Goal: Task Accomplishment & Management: Use online tool/utility

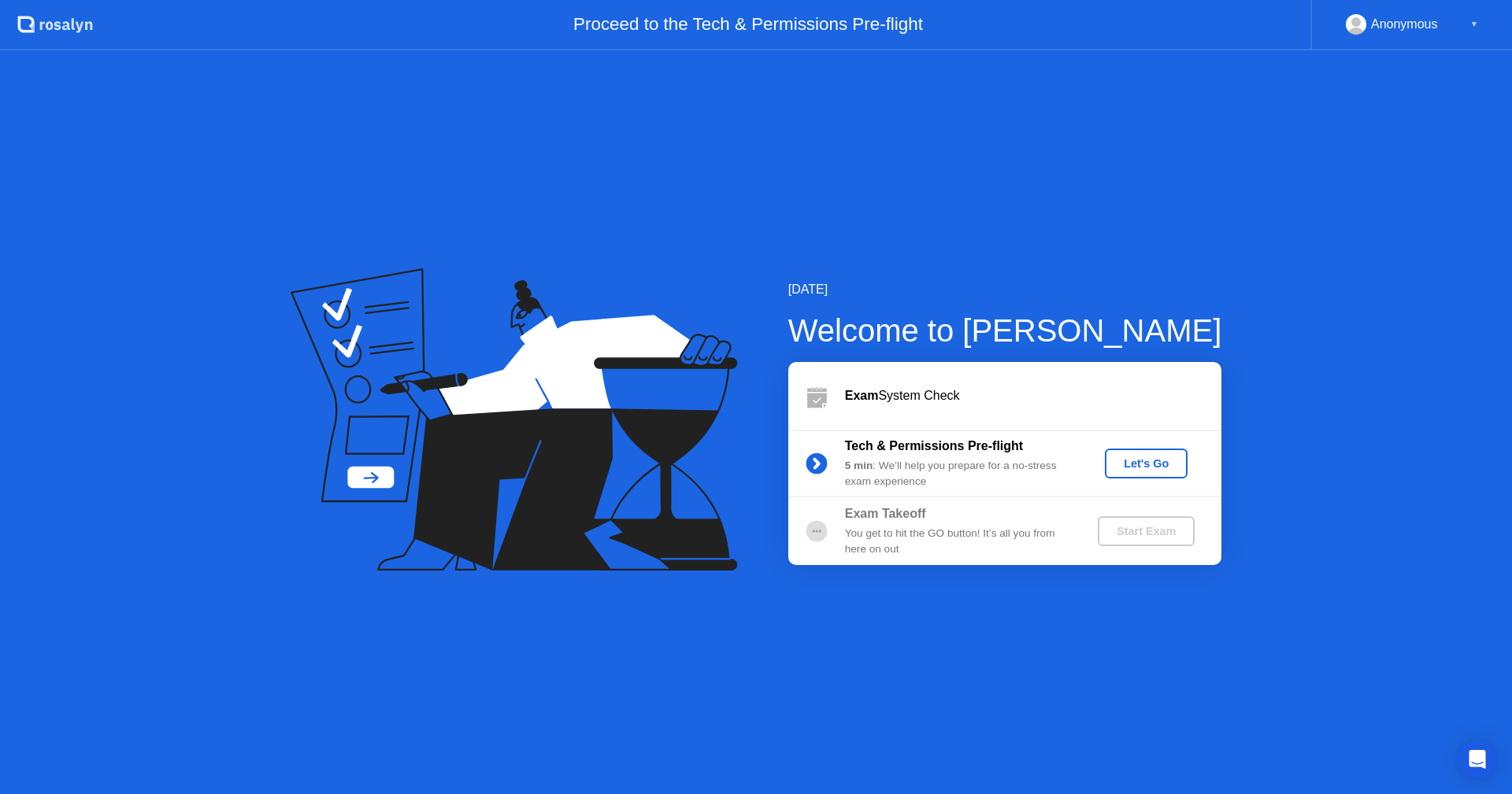
click at [1127, 458] on div "Let's Go" at bounding box center [1147, 463] width 70 height 12
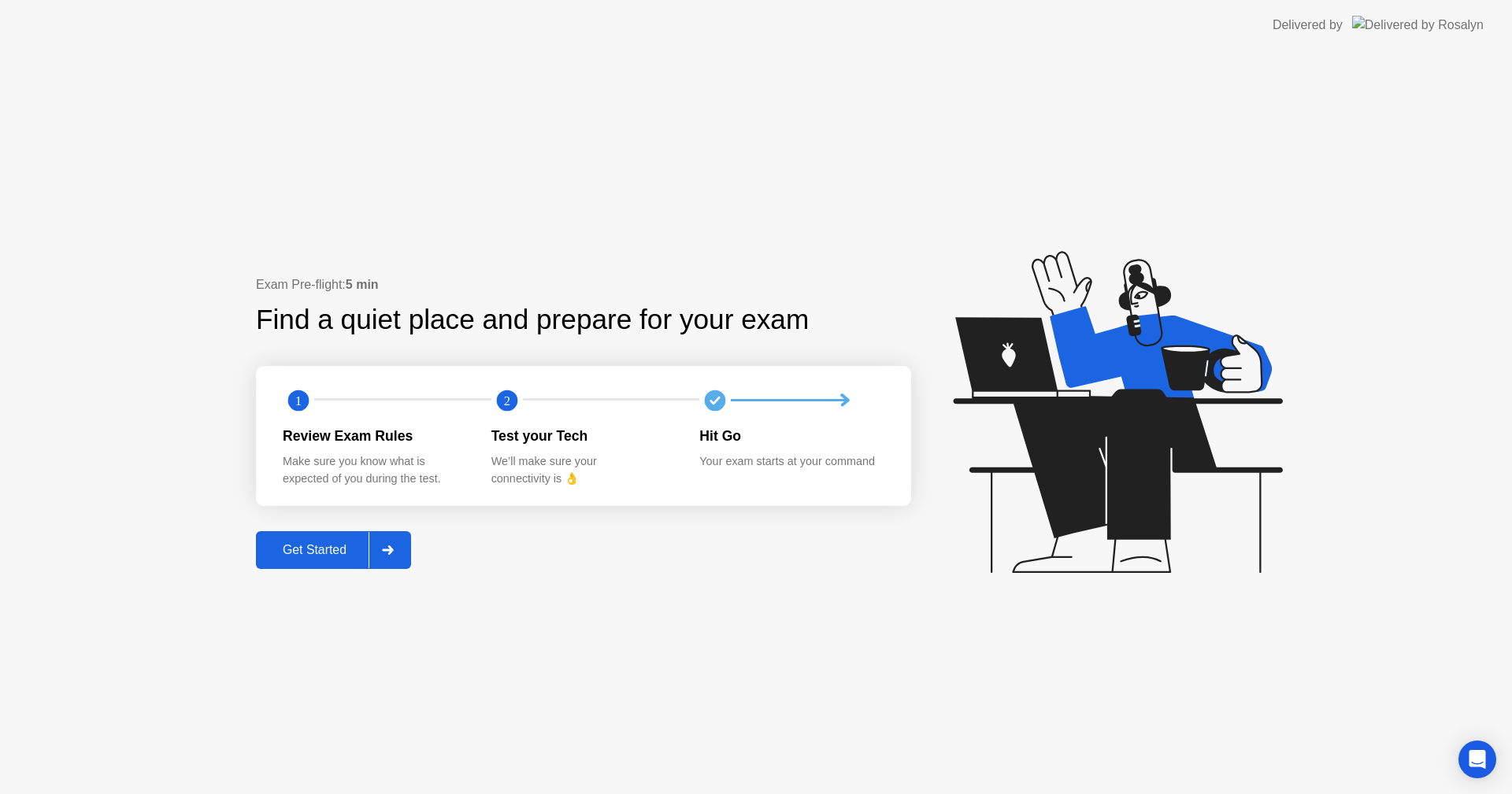
click at [308, 543] on div "Get Started" at bounding box center [315, 549] width 108 height 14
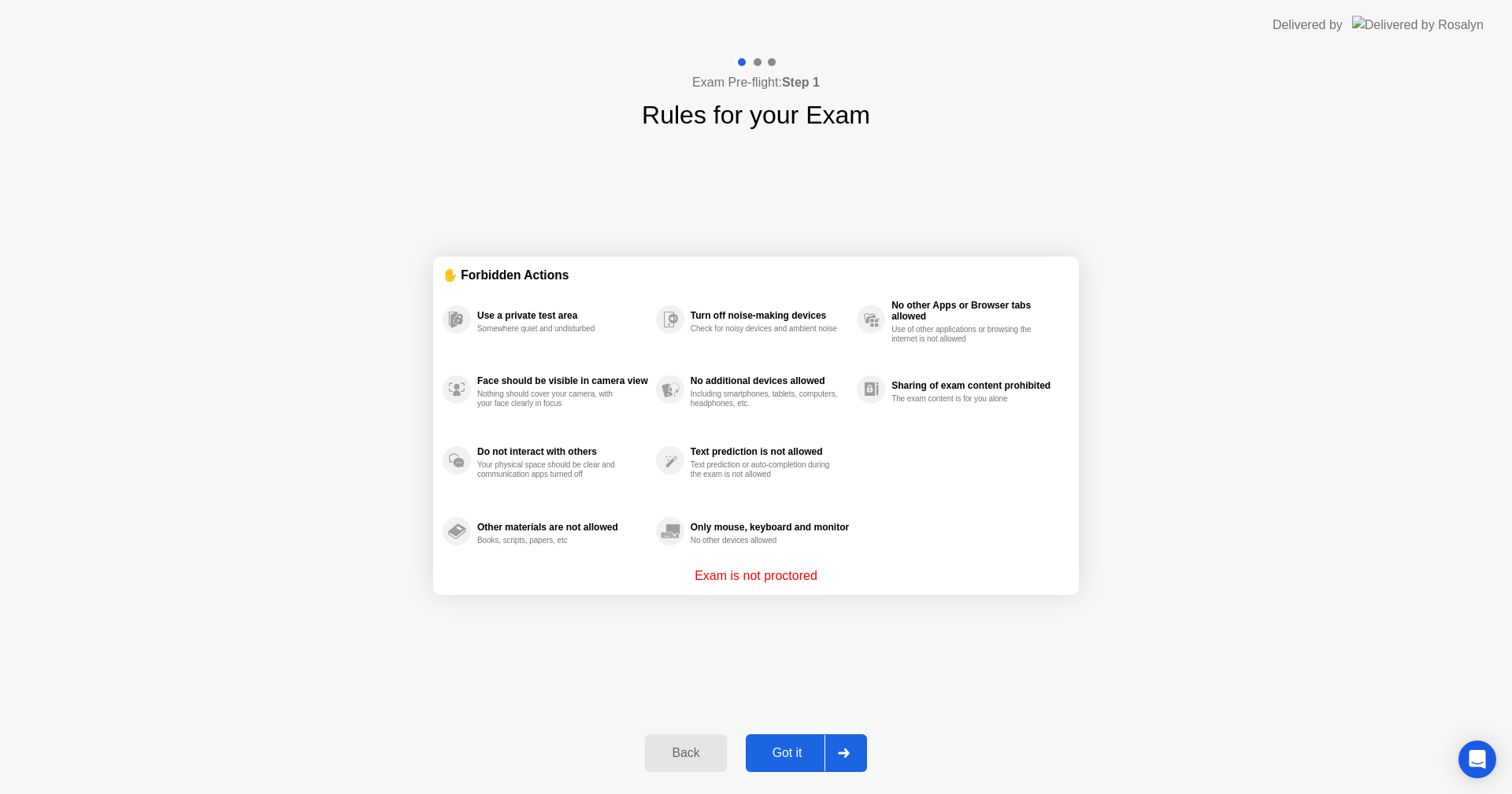
click at [778, 767] on button "Got it" at bounding box center [806, 753] width 121 height 38
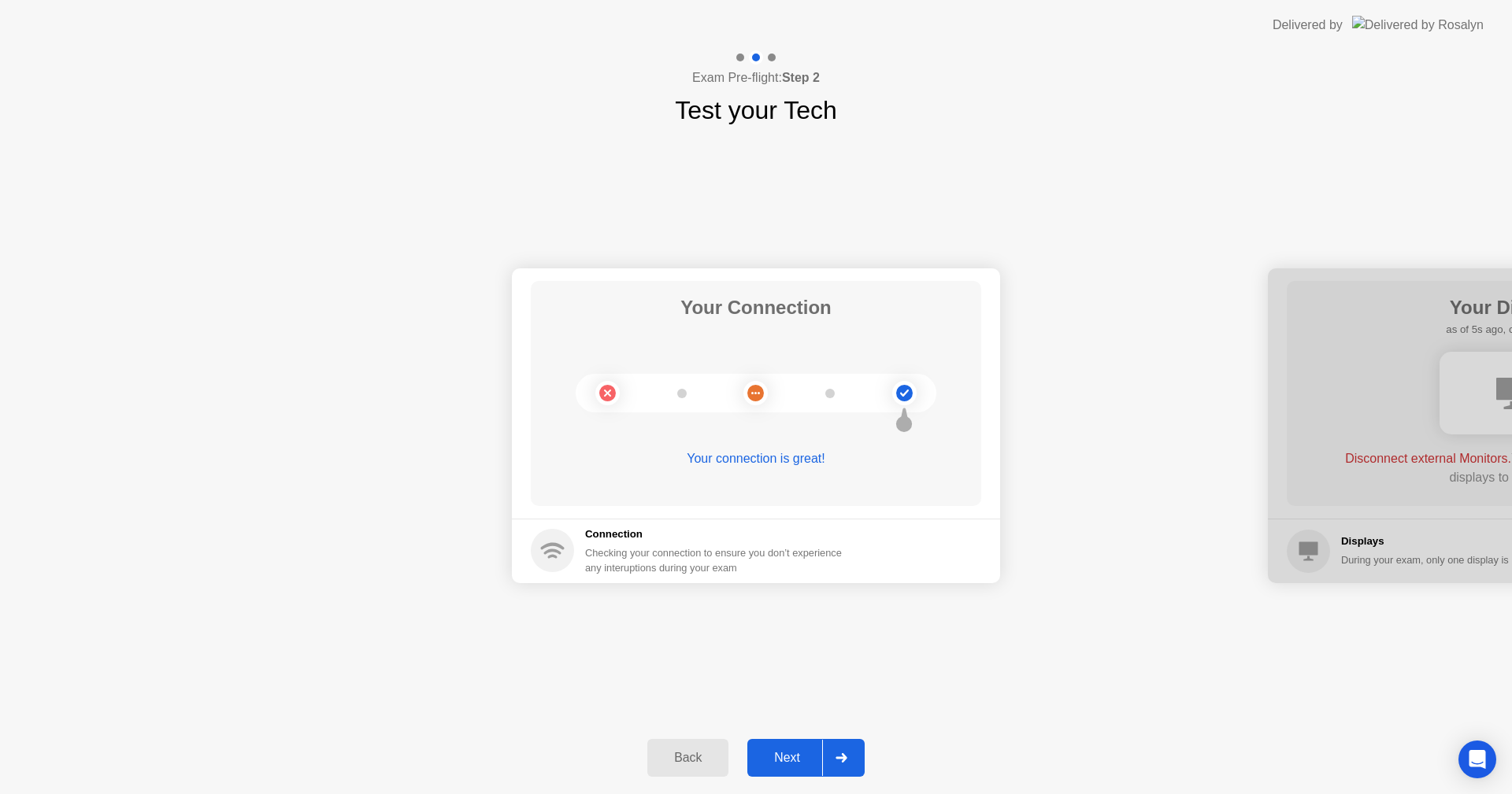
click at [783, 745] on button "Next" at bounding box center [805, 758] width 117 height 38
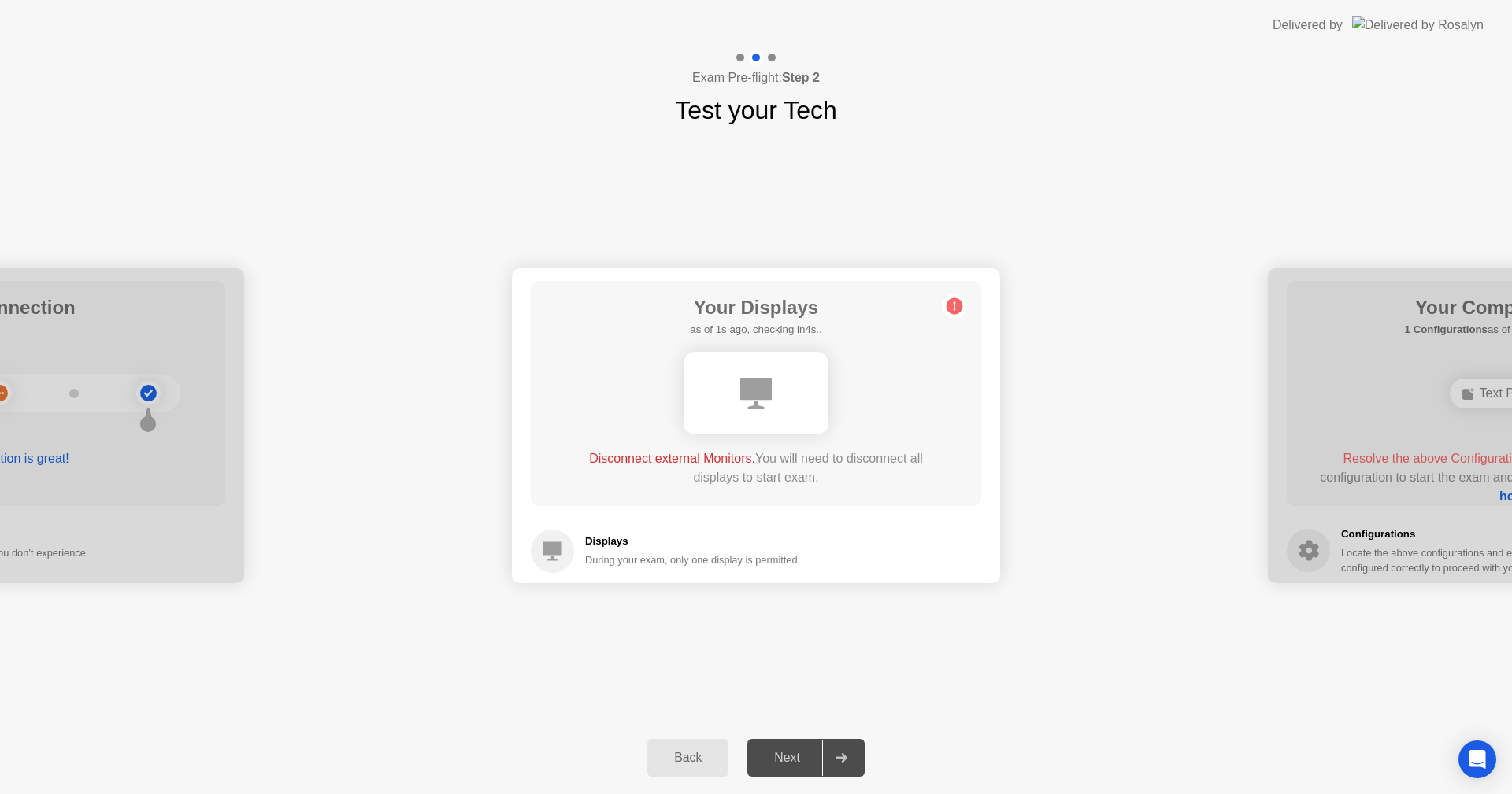
click at [713, 460] on span "Disconnect external Monitors." at bounding box center [672, 458] width 166 height 13
click at [701, 756] on div "Back" at bounding box center [687, 757] width 71 height 14
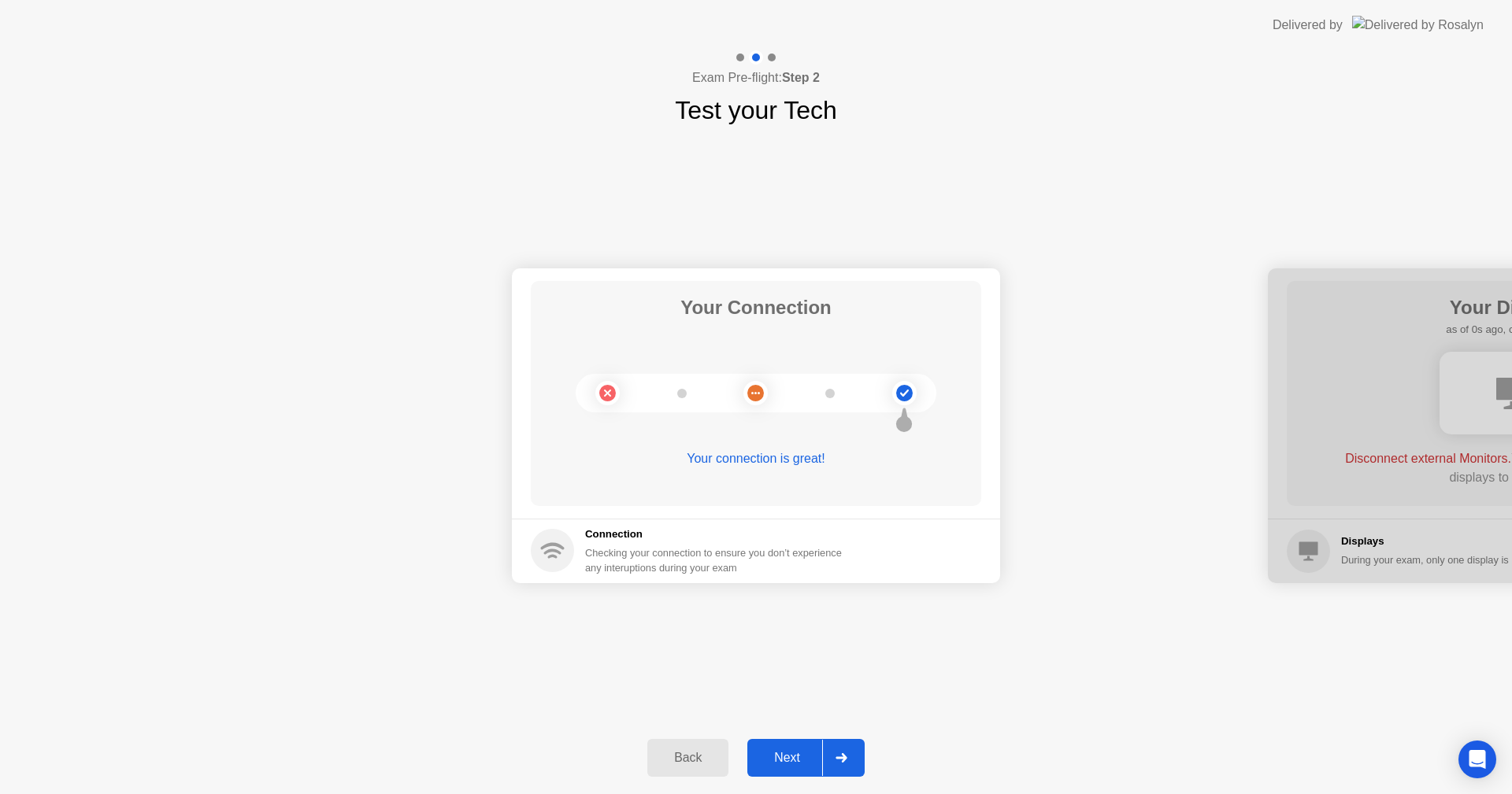
click at [781, 760] on div "Next" at bounding box center [787, 757] width 70 height 14
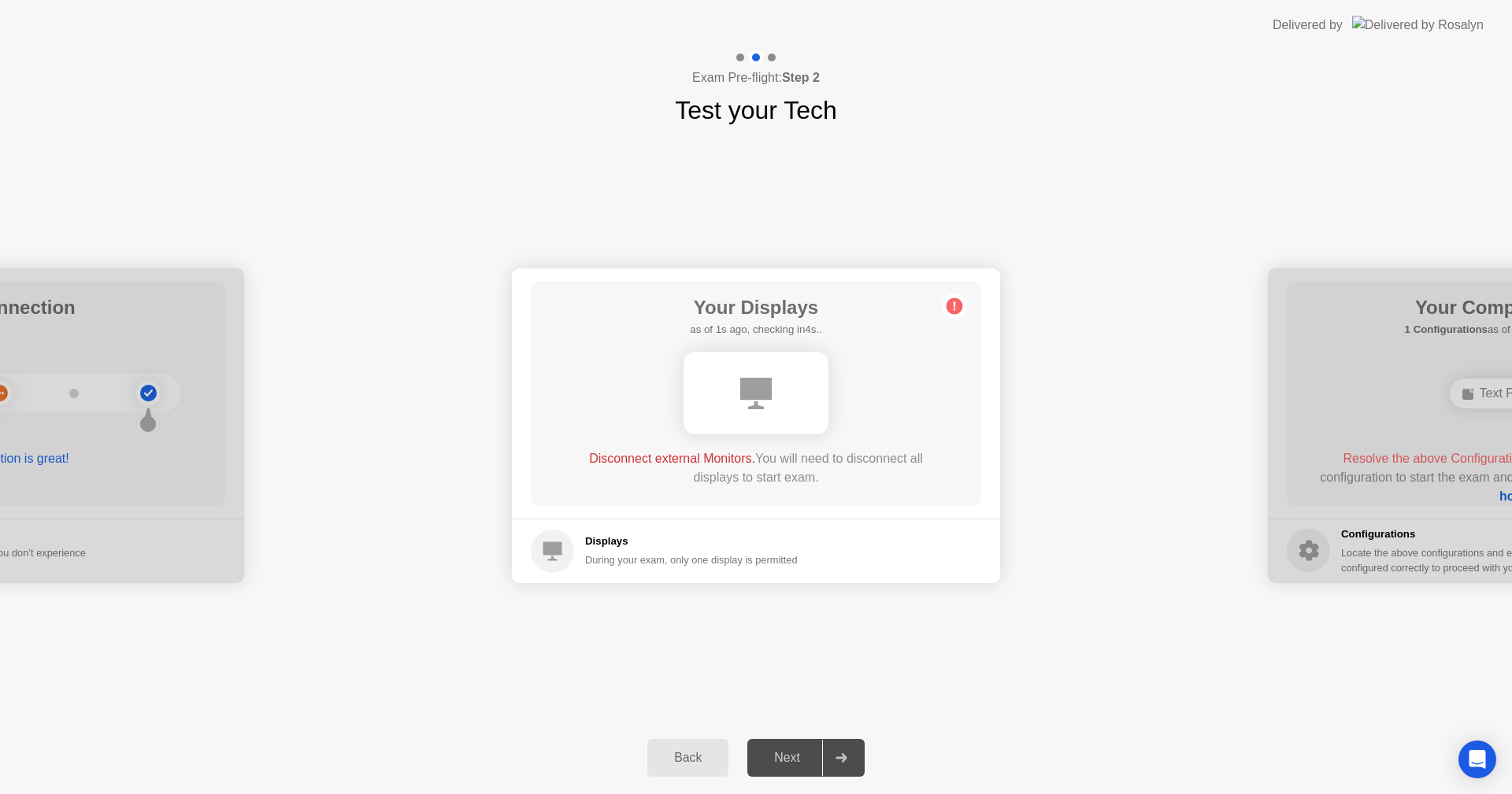
click at [958, 305] on circle at bounding box center [955, 305] width 16 height 16
click at [671, 453] on span "Disconnect external Monitors." at bounding box center [672, 458] width 166 height 13
click at [682, 762] on div "Back" at bounding box center [687, 757] width 71 height 14
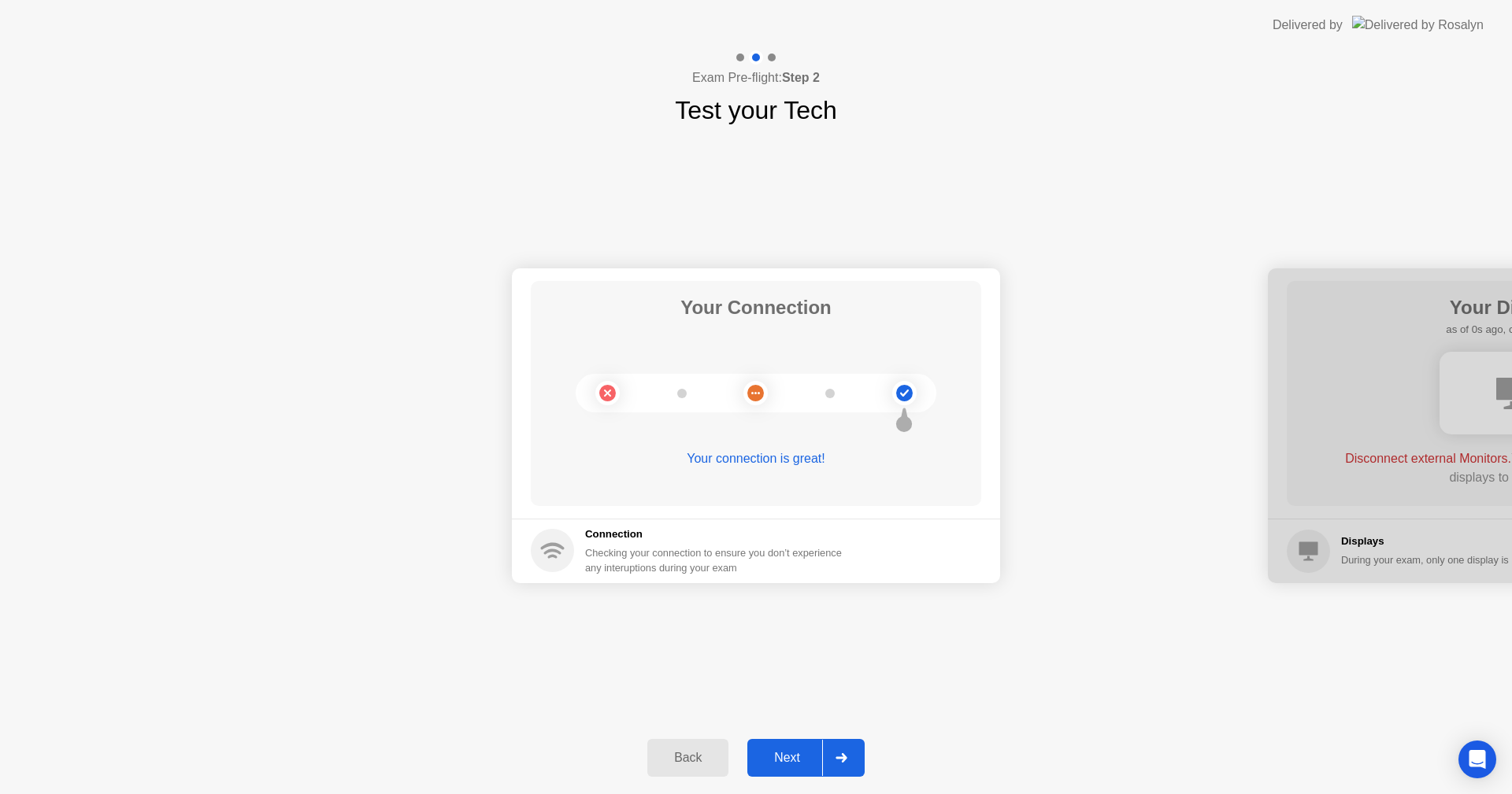
click at [786, 755] on div "Next" at bounding box center [787, 757] width 70 height 14
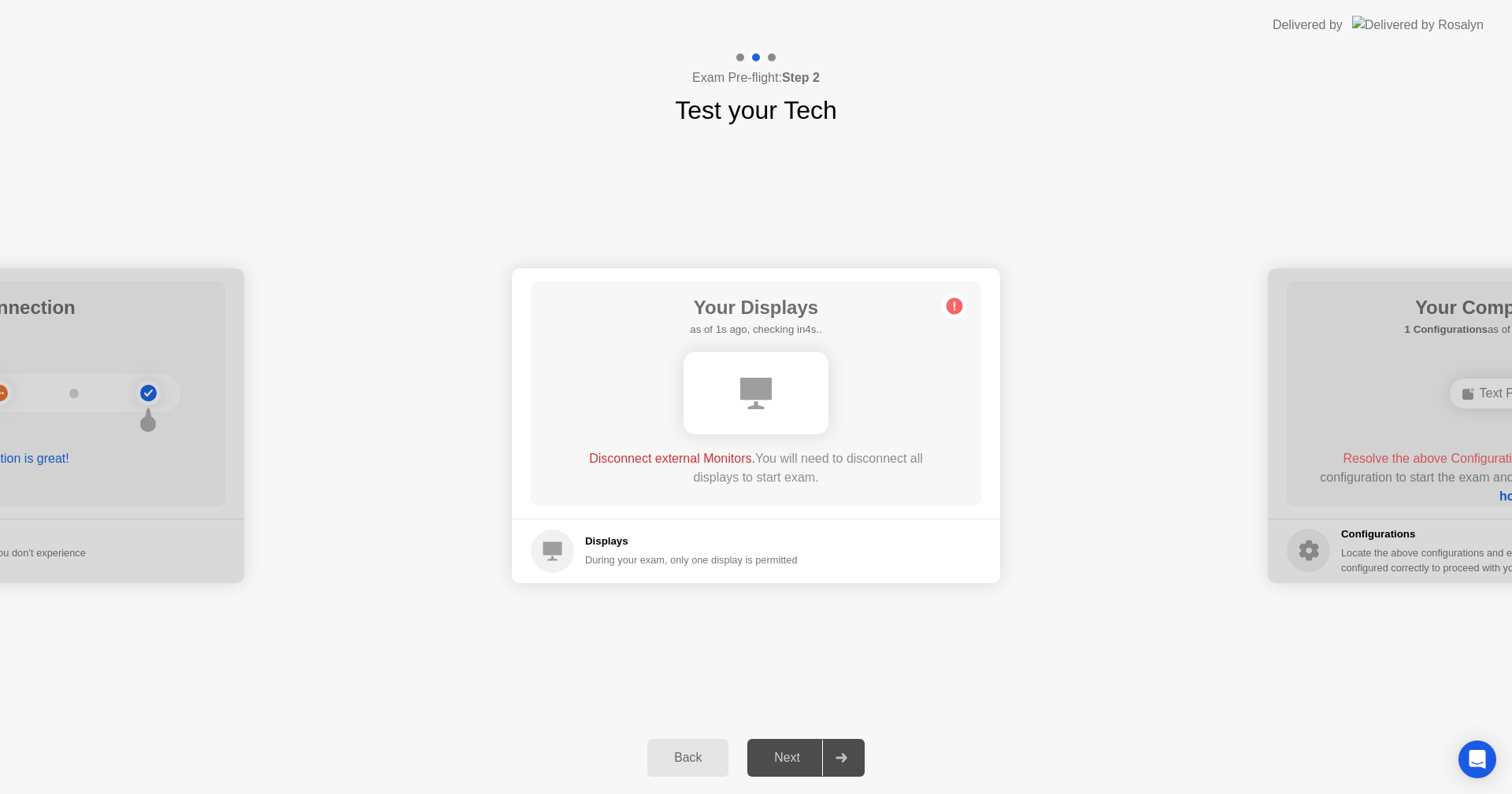
click at [940, 294] on div "Your Displays as of 1s ago, checking in4s.. Disconnect external Monitors. You w…" at bounding box center [756, 393] width 450 height 225
click at [957, 309] on circle at bounding box center [955, 305] width 16 height 16
click at [957, 309] on circle at bounding box center [955, 305] width 16 height 16
click at [958, 308] on circle at bounding box center [955, 305] width 16 height 16
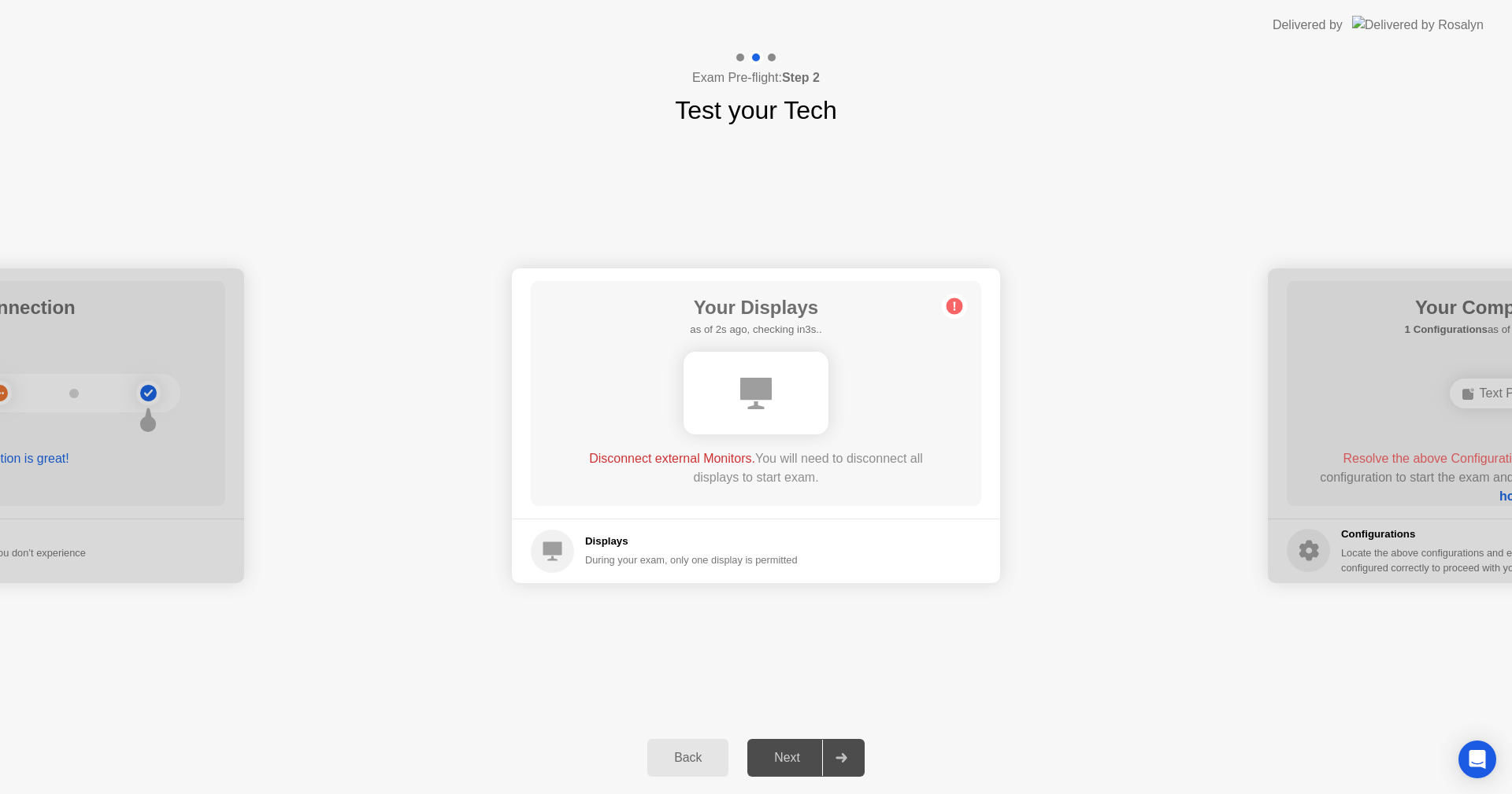
click at [604, 415] on div at bounding box center [756, 393] width 360 height 95
click at [604, 415] on div at bounding box center [756, 393] width 360 height 95
click at [551, 605] on div "Your Connection Your connection is great! Connection Checking your connection t…" at bounding box center [756, 426] width 1512 height 593
drag, startPoint x: 596, startPoint y: 582, endPoint x: 604, endPoint y: 580, distance: 8.2
click at [604, 580] on footer "Displays During your exam, only one display is permitted" at bounding box center [756, 551] width 488 height 65
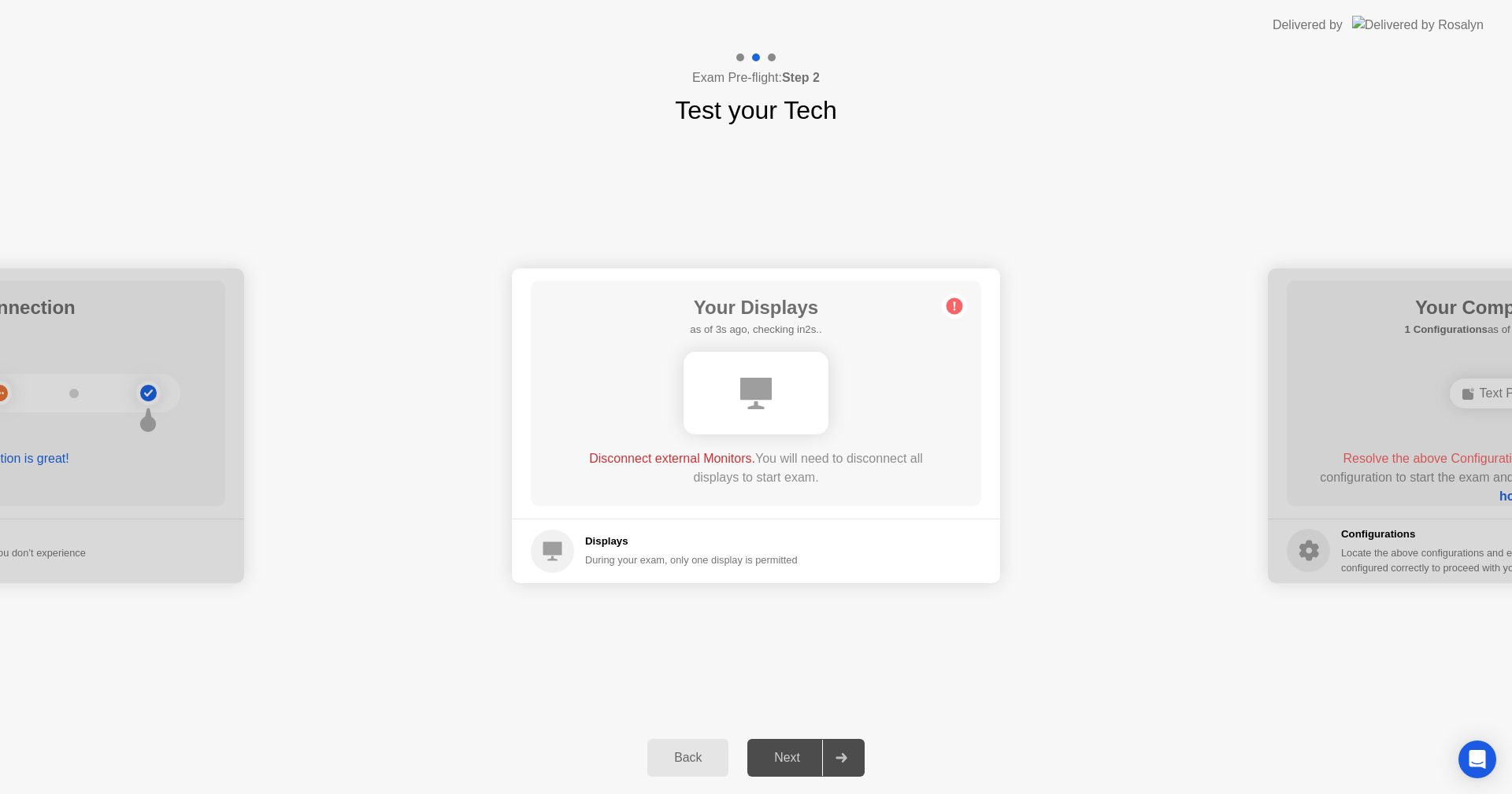
click at [662, 562] on div "During your exam, only one display is permitted" at bounding box center [691, 560] width 213 height 15
click at [664, 562] on div "During your exam, only one display is permitted" at bounding box center [691, 560] width 213 height 15
click at [666, 562] on div "During your exam, only one display is permitted" at bounding box center [691, 560] width 213 height 15
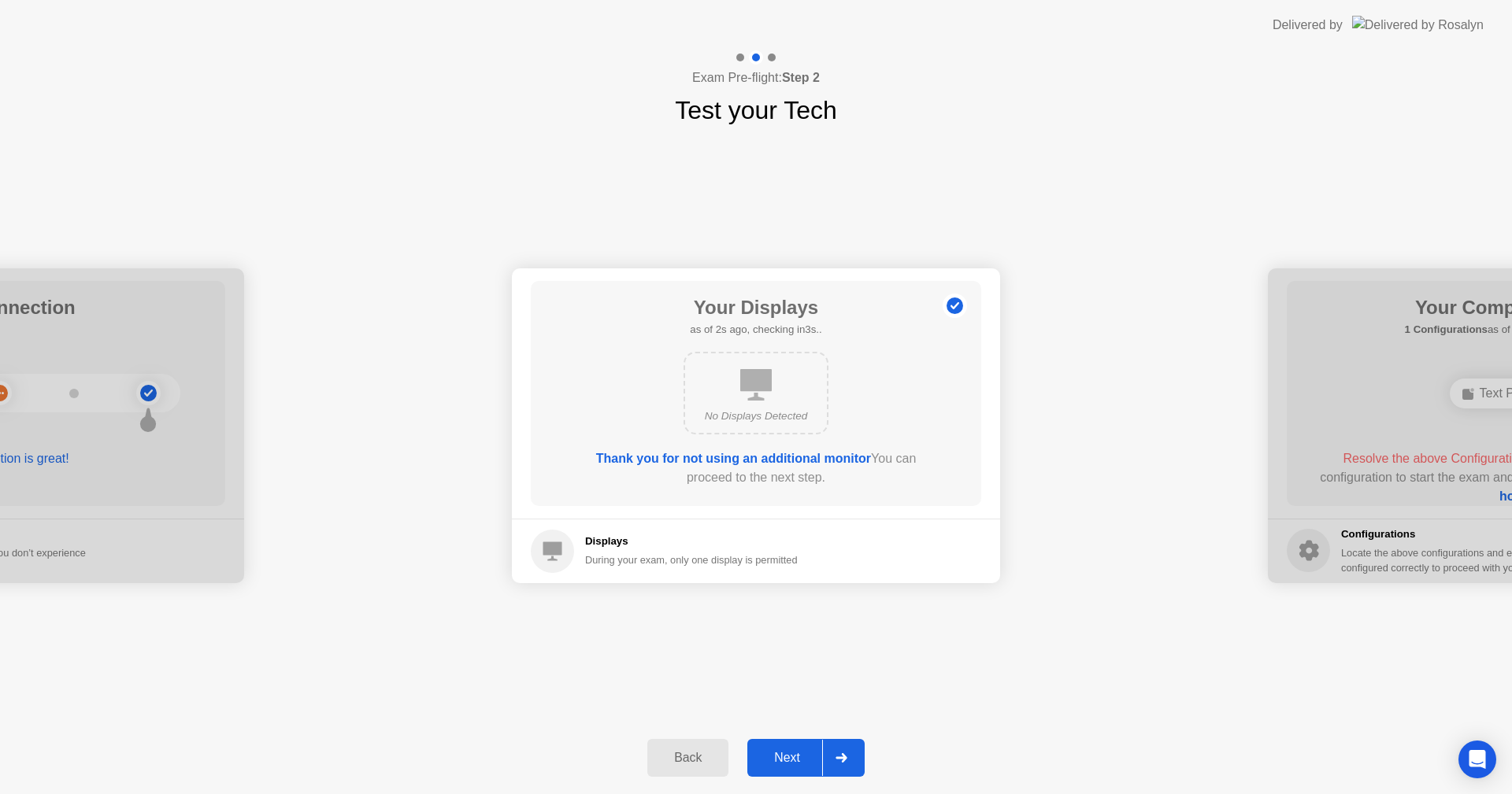
click at [785, 758] on div "Next" at bounding box center [787, 757] width 70 height 14
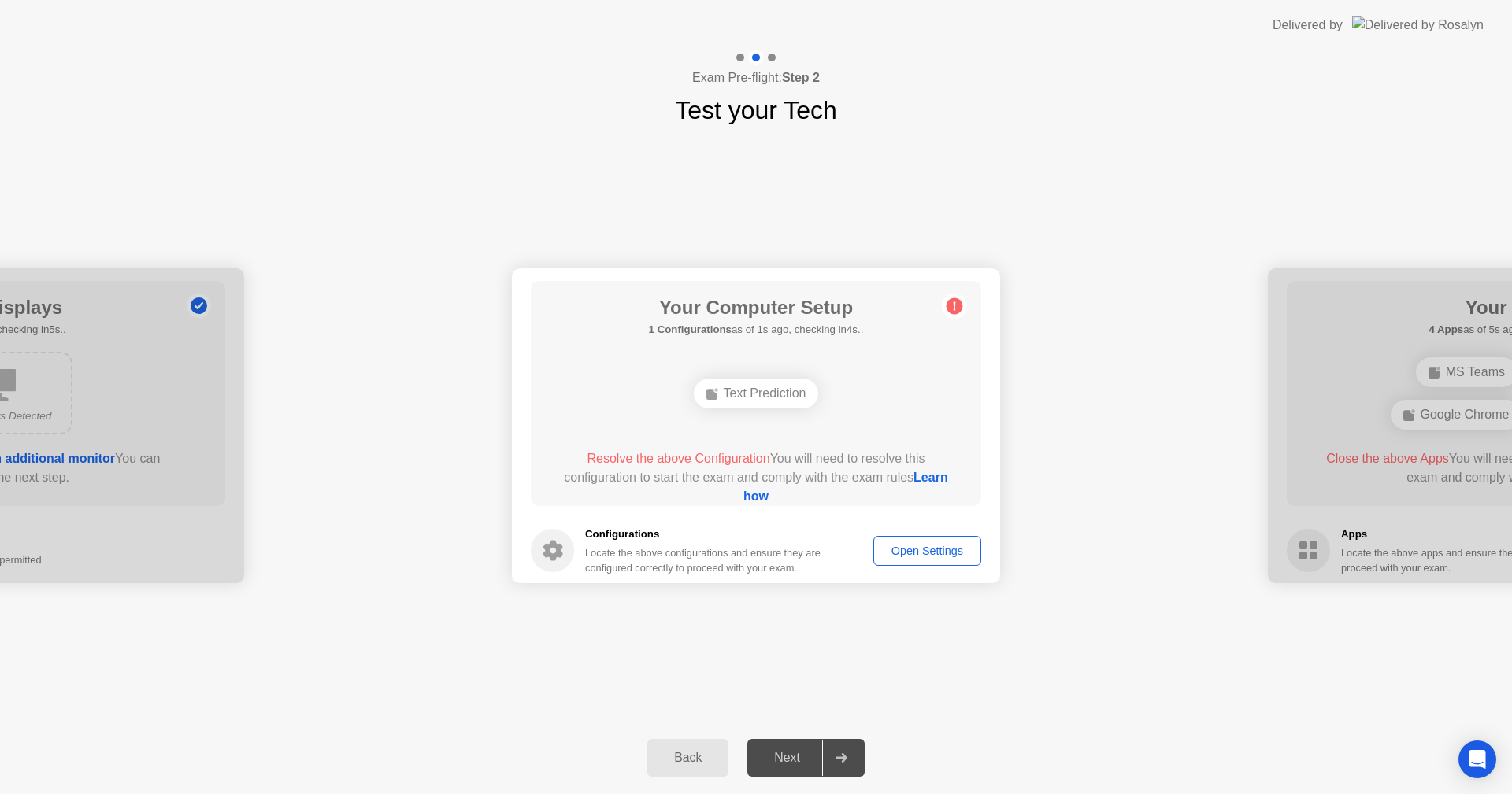
click at [937, 556] on div "Open Settings" at bounding box center [927, 550] width 97 height 12
click at [955, 683] on div "Your Connection Your connection is great! Connection Checking your connection t…" at bounding box center [756, 426] width 1512 height 593
